Goal: Task Accomplishment & Management: Complete application form

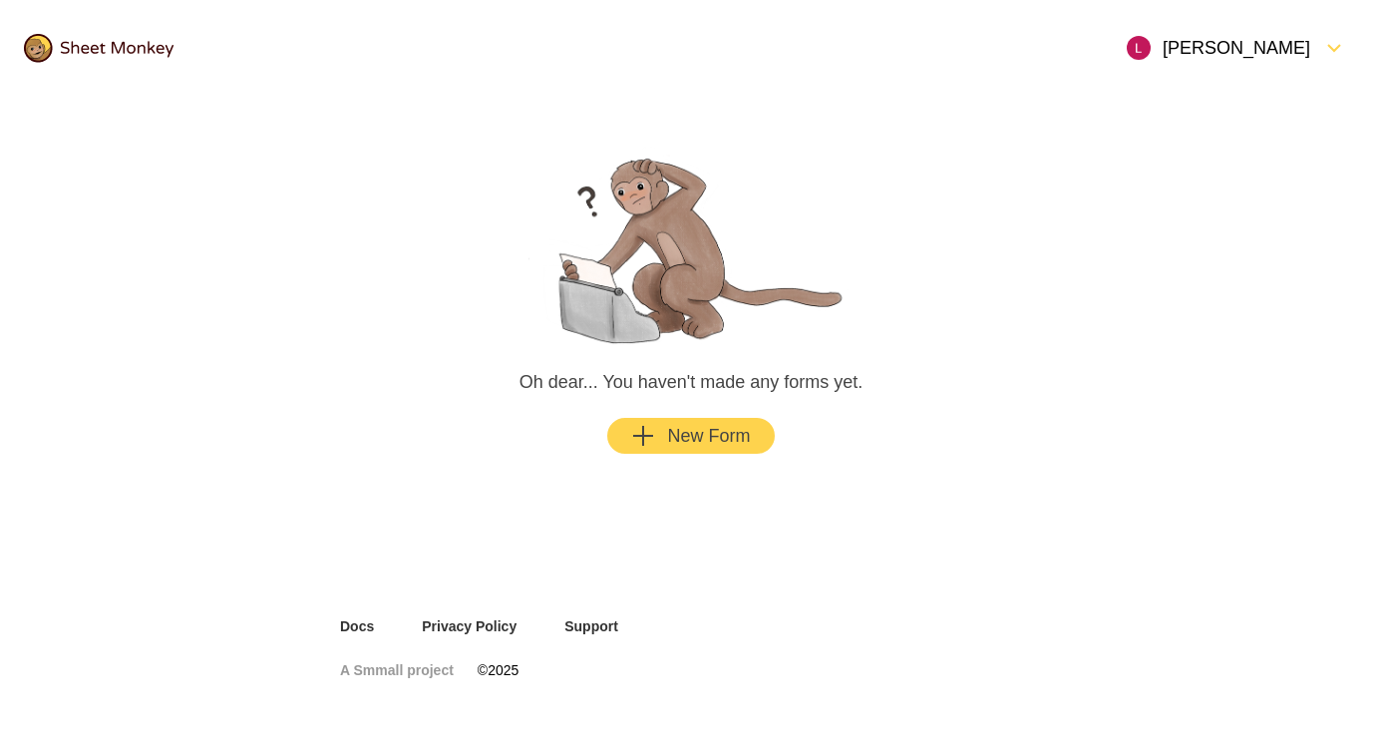
click at [710, 451] on button "New Form" at bounding box center [690, 436] width 167 height 36
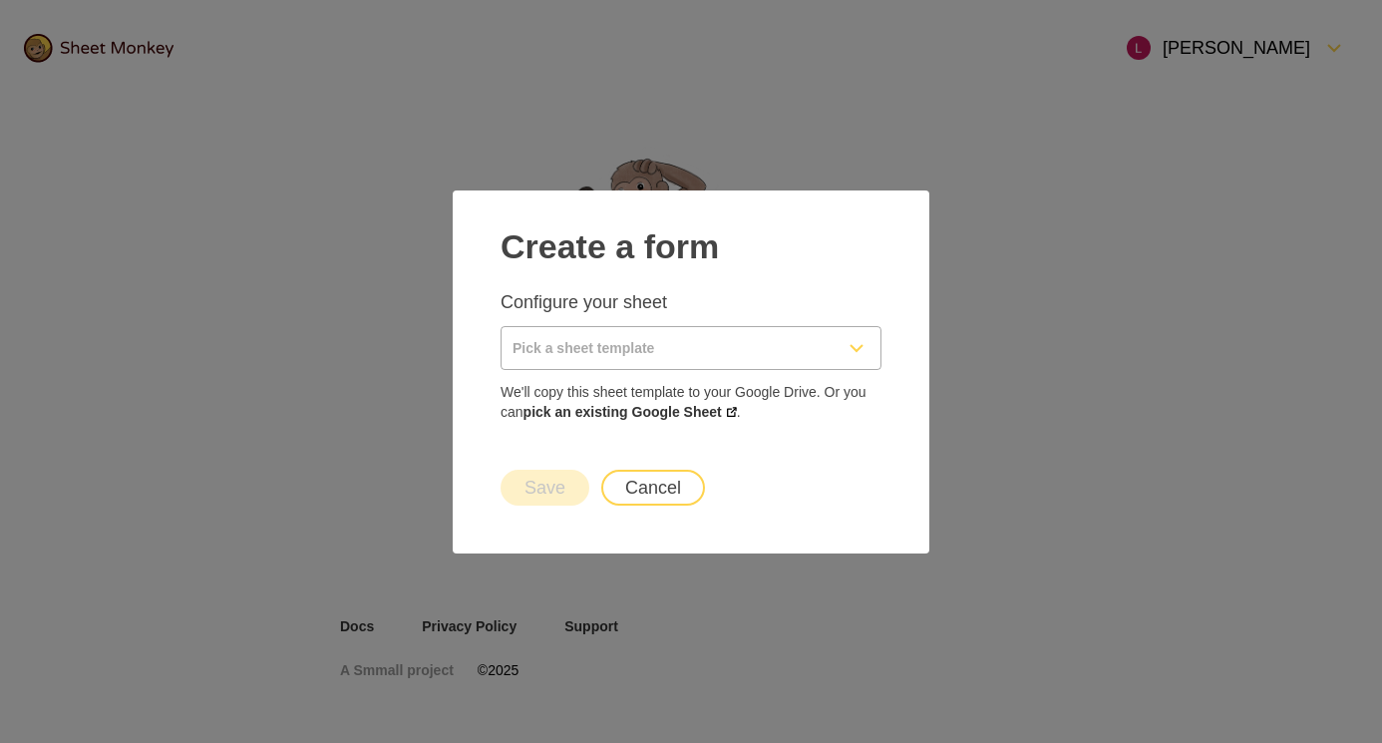
click at [569, 360] on input "Pick a sheet template" at bounding box center [667, 348] width 331 height 42
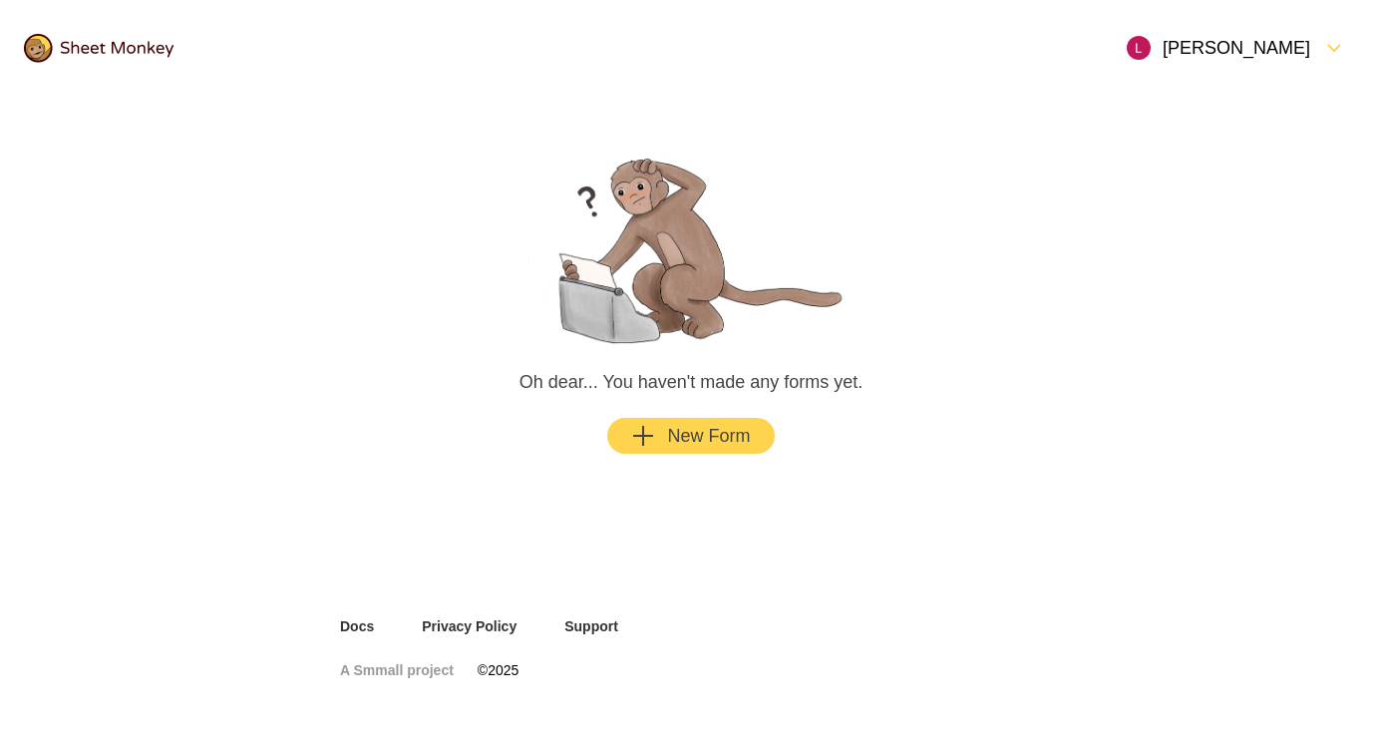
click at [1029, 416] on main "Oh dear... You haven't made any forms yet. New Form" at bounding box center [691, 299] width 750 height 406
click at [715, 437] on div "New Form" at bounding box center [690, 436] width 119 height 24
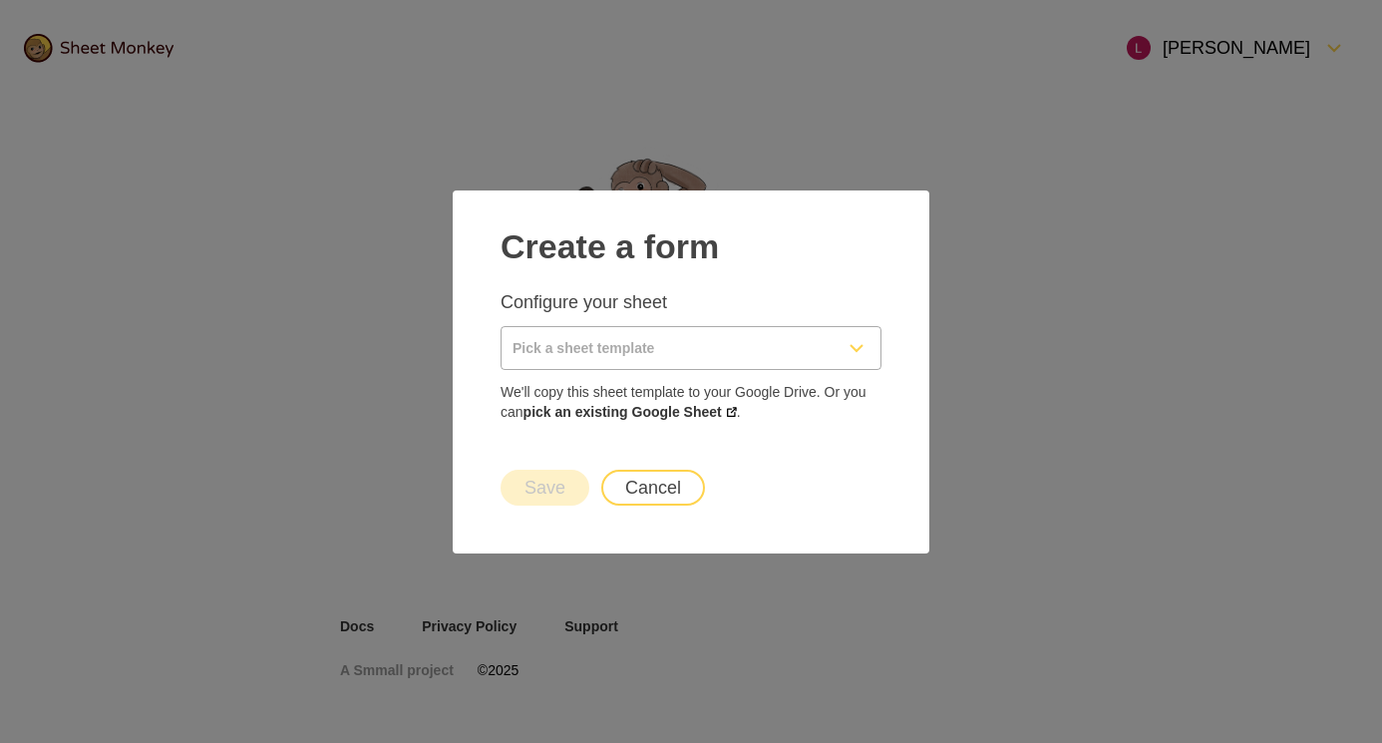
click at [618, 342] on input "Pick a sheet template" at bounding box center [667, 348] width 331 height 42
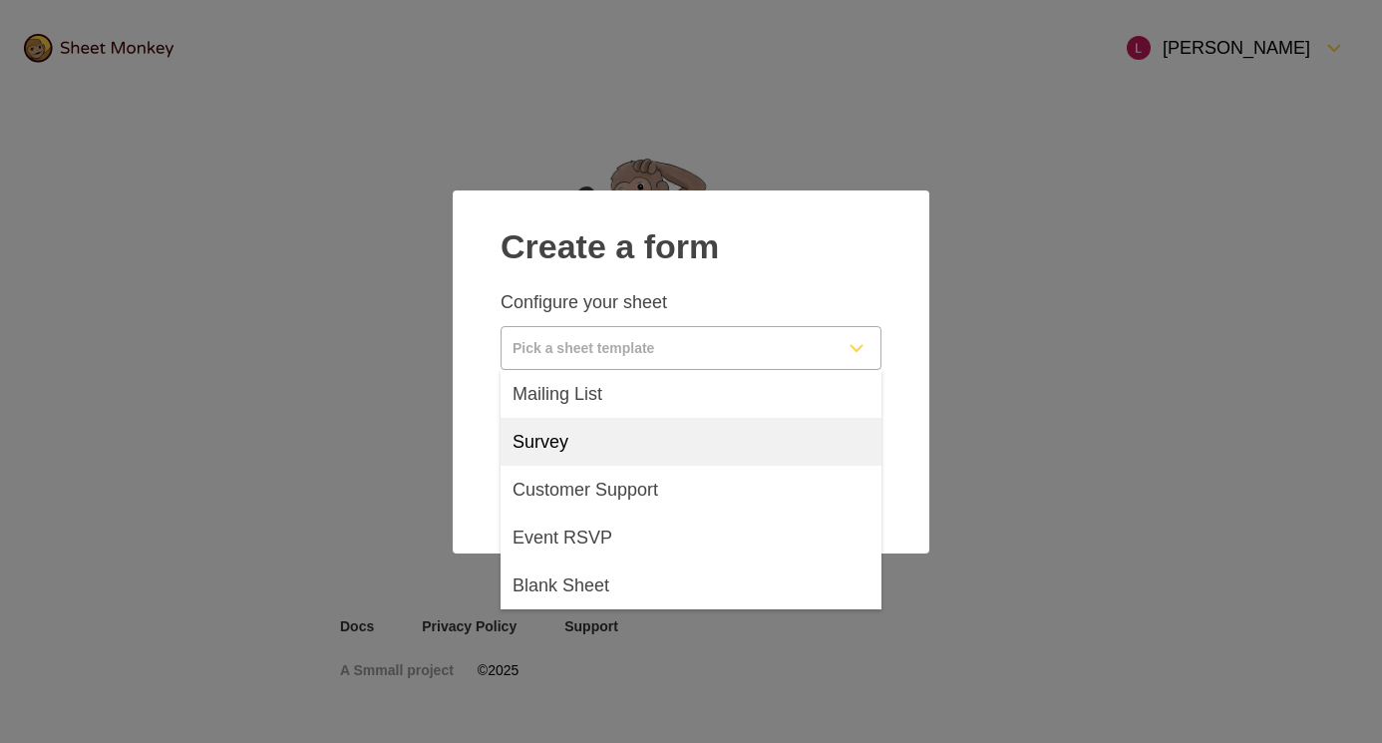
click at [597, 451] on div "Survey" at bounding box center [691, 442] width 381 height 48
type input "Survey"
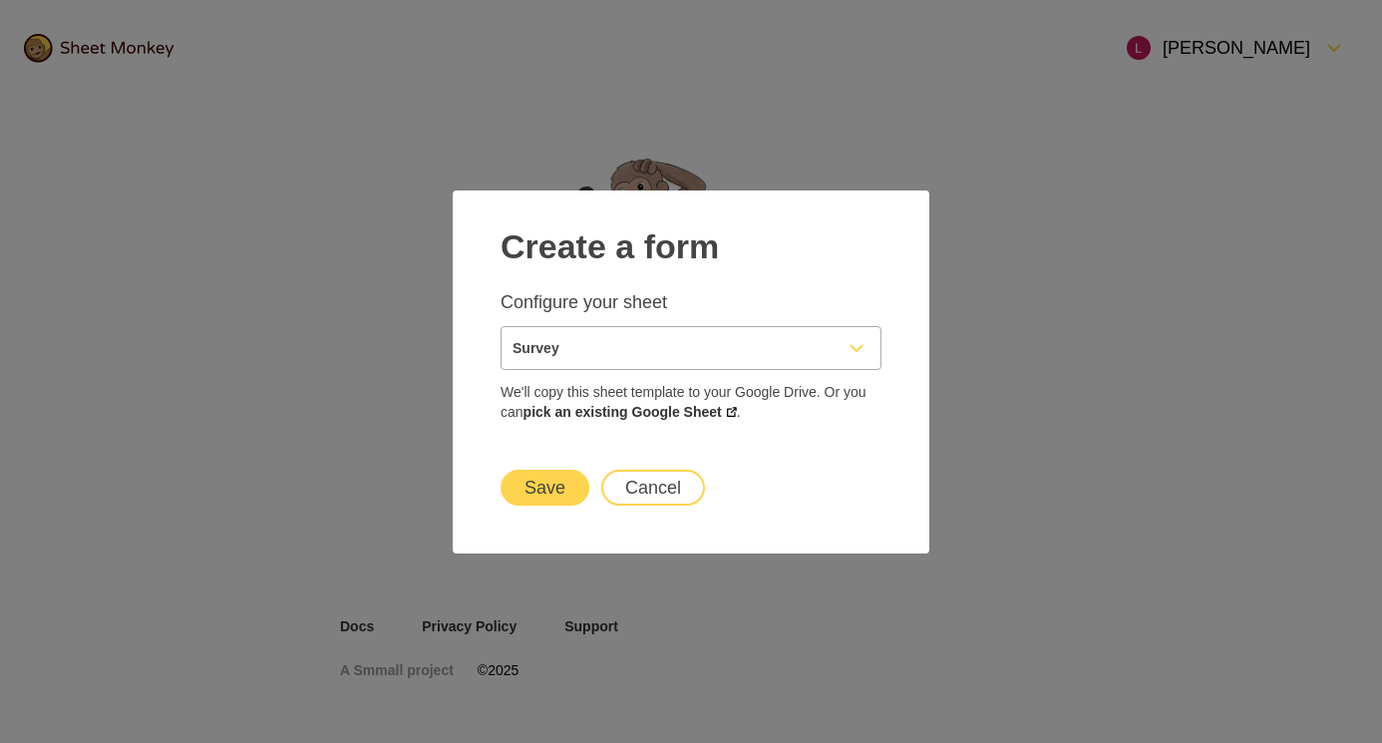
click at [556, 484] on button "Save" at bounding box center [545, 488] width 89 height 36
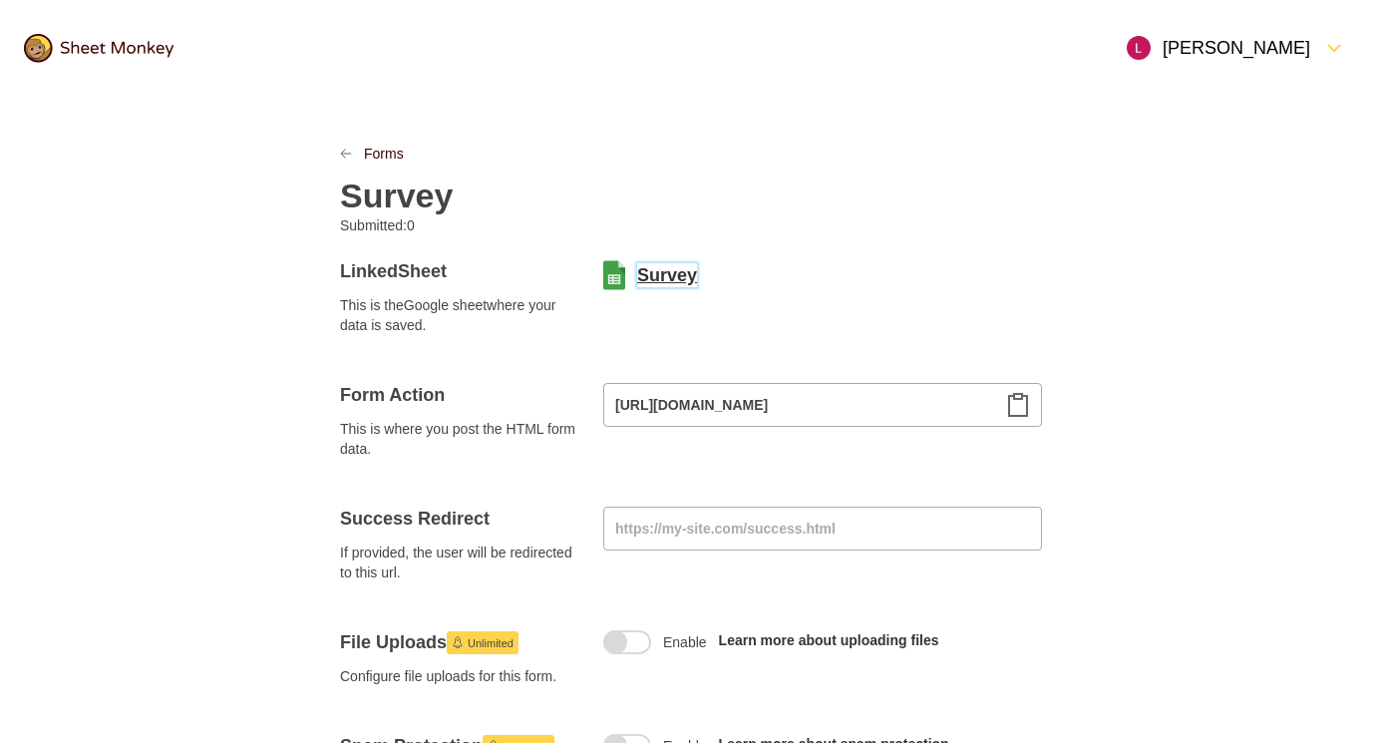
click at [653, 273] on link "Survey" at bounding box center [667, 275] width 60 height 24
